Goal: Use online tool/utility: Utilize a website feature to perform a specific function

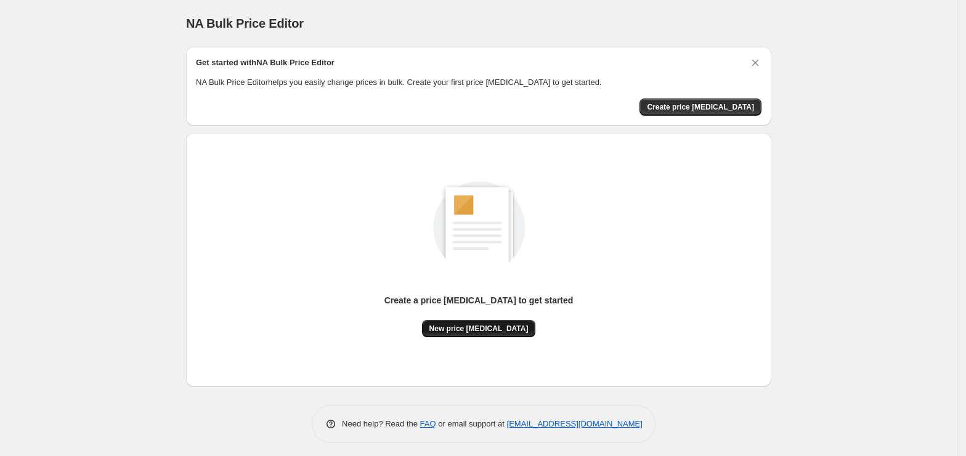
click at [449, 326] on span "New price [MEDICAL_DATA]" at bounding box center [478, 329] width 99 height 10
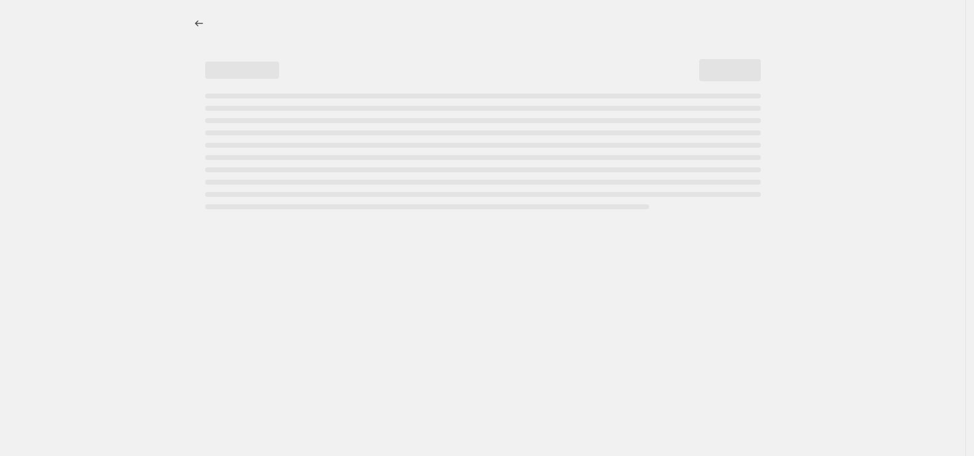
select select "percentage"
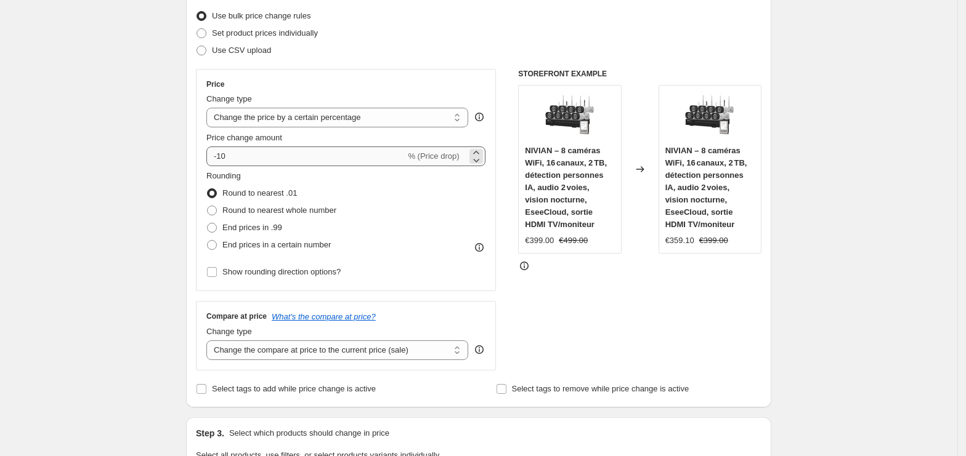
scroll to position [164, 0]
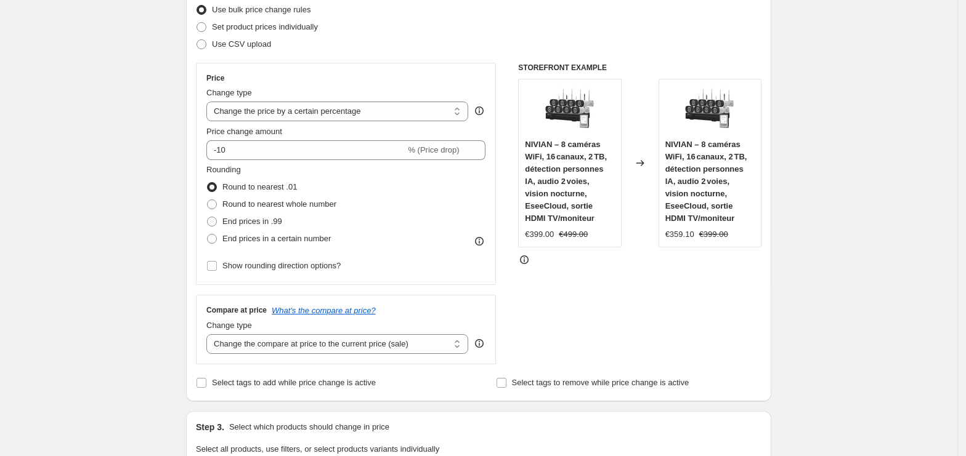
click at [283, 161] on div "Price Change type Change the price to a certain amount Change the price by a ce…" at bounding box center [345, 173] width 279 height 201
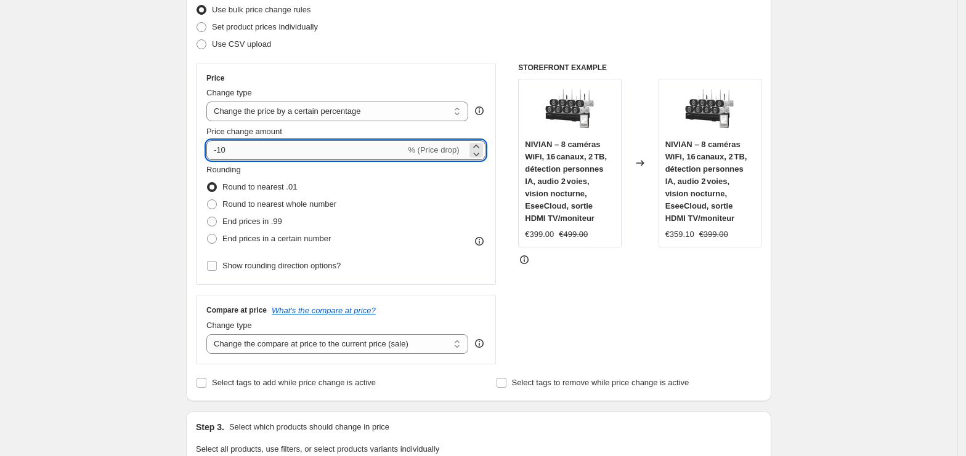
click at [289, 152] on input "-10" at bounding box center [305, 150] width 199 height 20
type input "-1"
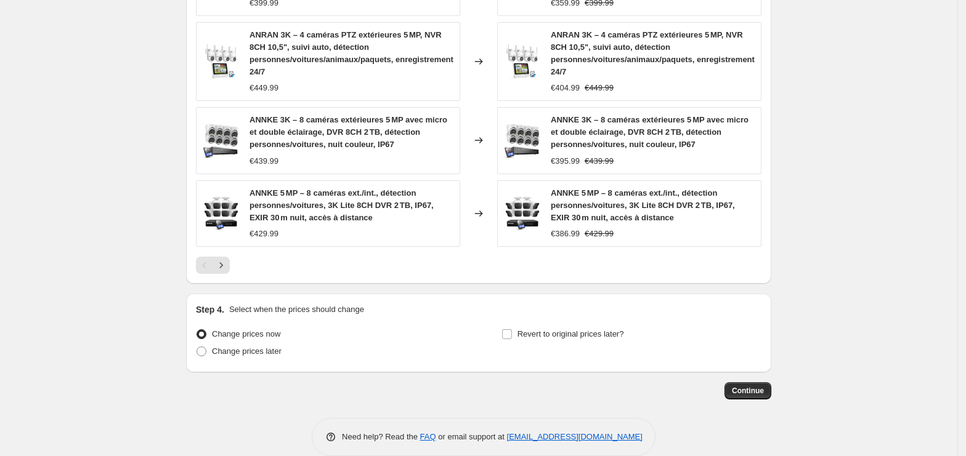
scroll to position [885, 0]
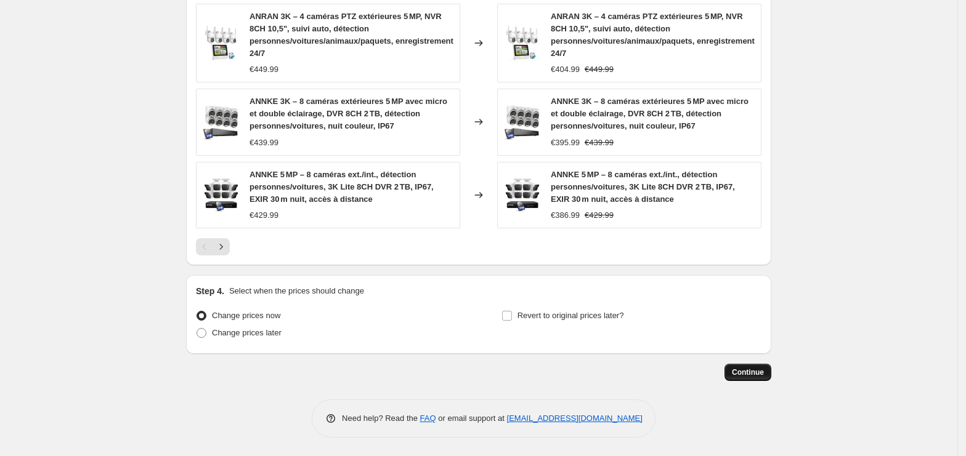
type input "-35"
click at [740, 378] on button "Continue" at bounding box center [747, 372] width 47 height 17
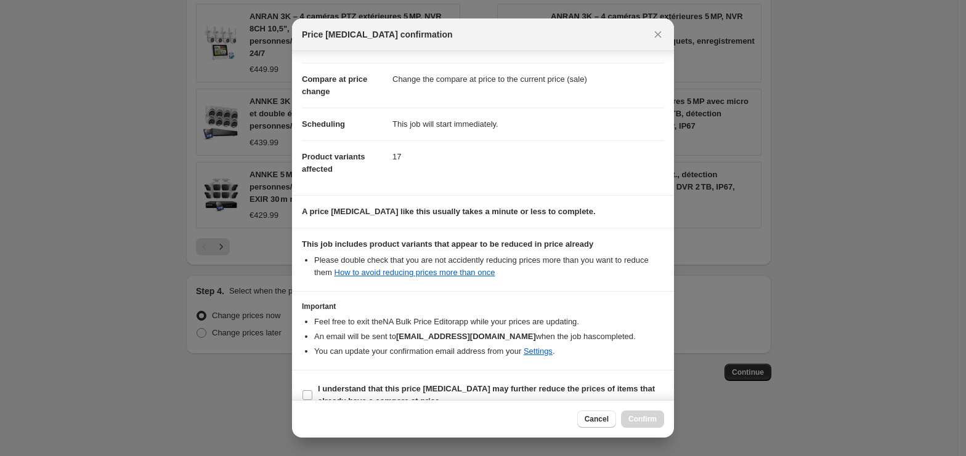
scroll to position [63, 0]
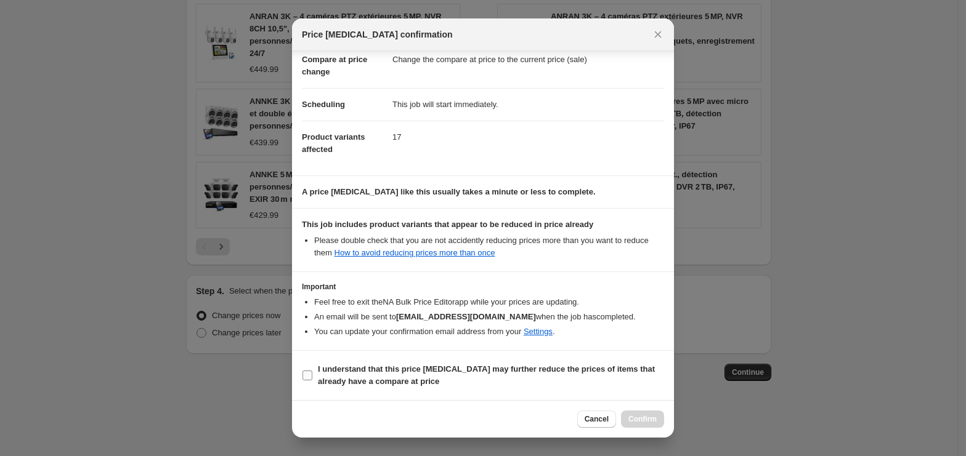
click at [328, 378] on b "I understand that this price [MEDICAL_DATA] may further reduce the prices of it…" at bounding box center [486, 376] width 337 height 22
click at [312, 378] on input "I understand that this price [MEDICAL_DATA] may further reduce the prices of it…" at bounding box center [307, 376] width 10 height 10
checkbox input "true"
click at [644, 419] on span "Confirm" at bounding box center [642, 420] width 28 height 10
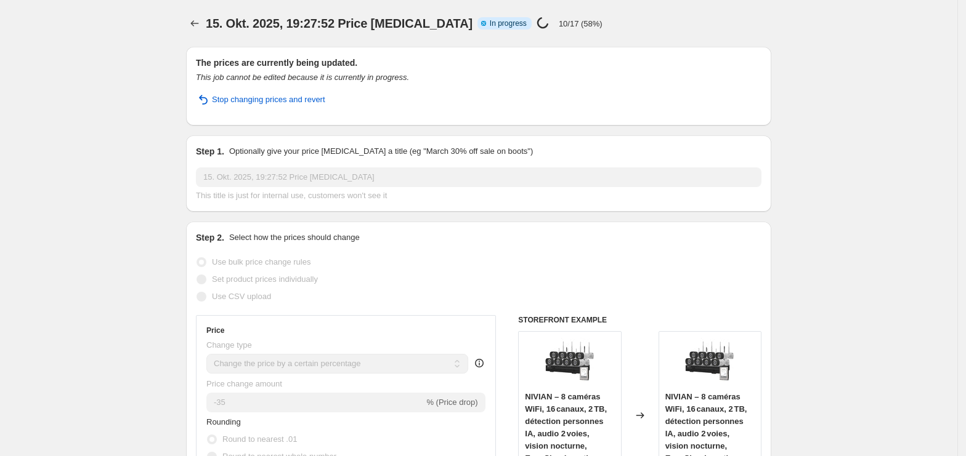
select select "percentage"
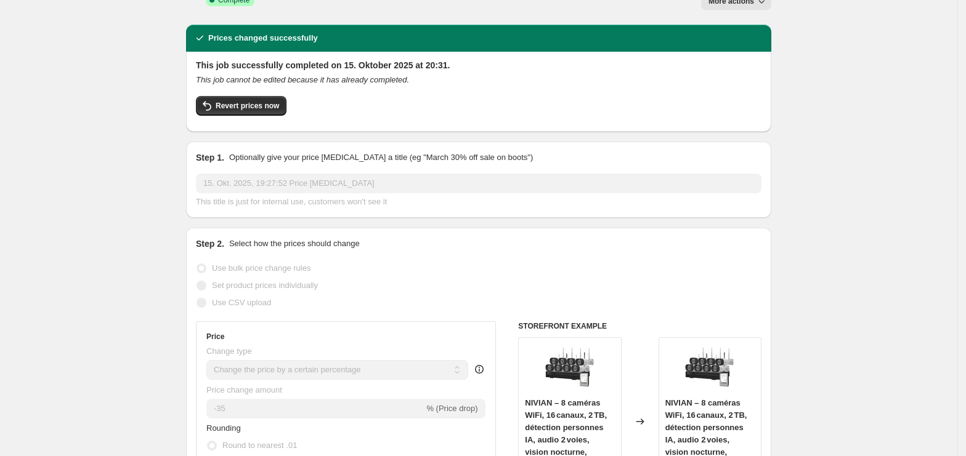
scroll to position [82, 0]
